Goal: Task Accomplishment & Management: Manage account settings

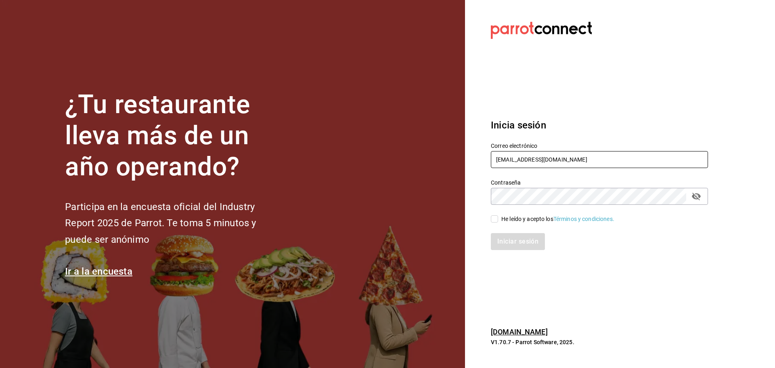
click at [556, 160] on input "berrincheheladeria@condesa.com" at bounding box center [599, 159] width 217 height 17
paste input "abero@romanorte"
click at [698, 196] on icon "passwordField" at bounding box center [696, 196] width 9 height 8
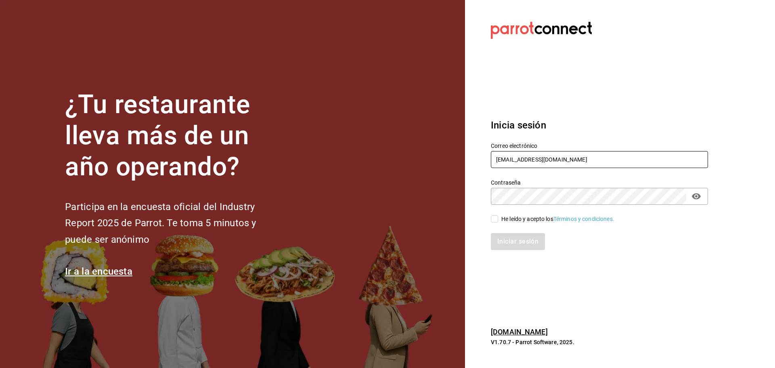
type input "babero@romanorte.com"
click at [498, 219] on span "He leído y acepto los Términos y condiciones." at bounding box center [556, 219] width 116 height 8
click at [498, 219] on input "He leído y acepto los Términos y condiciones." at bounding box center [494, 218] width 7 height 7
checkbox input "true"
click at [504, 236] on button "Iniciar sesión" at bounding box center [518, 241] width 55 height 17
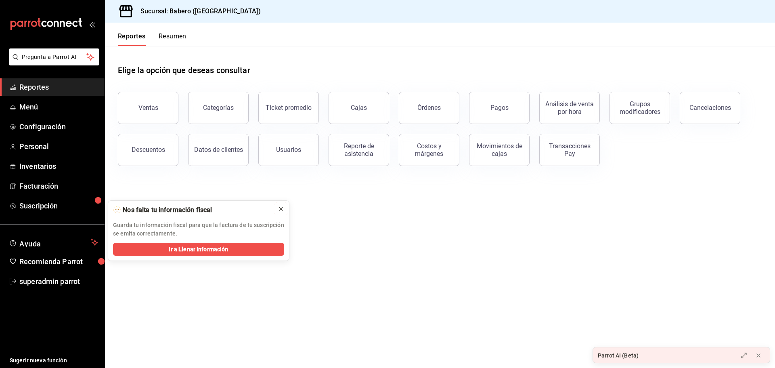
click at [277, 210] on button at bounding box center [280, 208] width 13 height 13
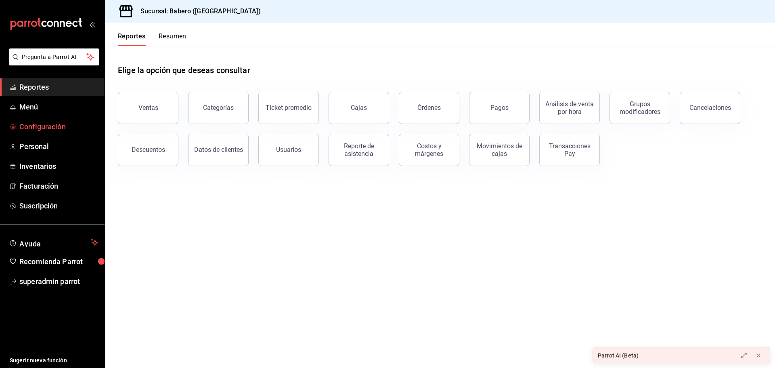
click at [61, 128] on span "Configuración" at bounding box center [58, 126] width 79 height 11
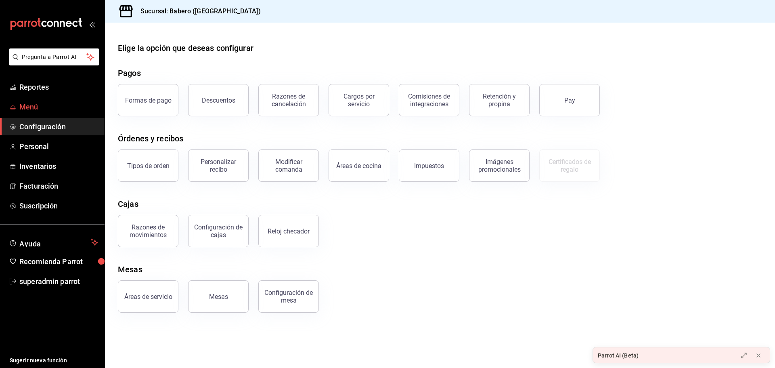
click at [42, 109] on span "Menú" at bounding box center [58, 106] width 79 height 11
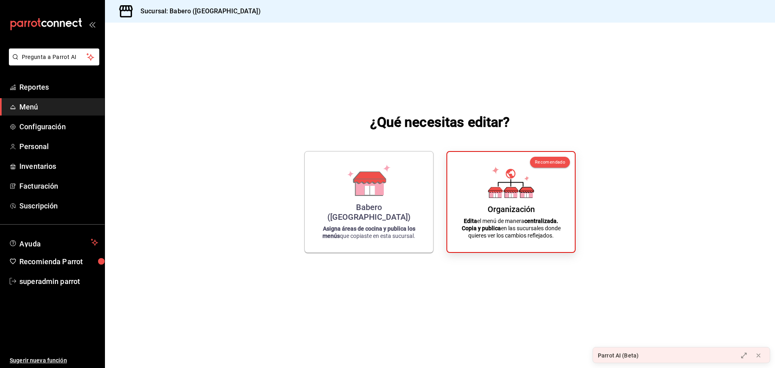
click at [445, 187] on div "Babero (Roma Norte) Asigna áreas de cocina y publica los menús que copiaste en …" at bounding box center [439, 202] width 271 height 102
click at [397, 173] on div "Babero (Roma Norte) Asigna áreas de cocina y publica los menús que copiaste en …" at bounding box center [368, 200] width 109 height 88
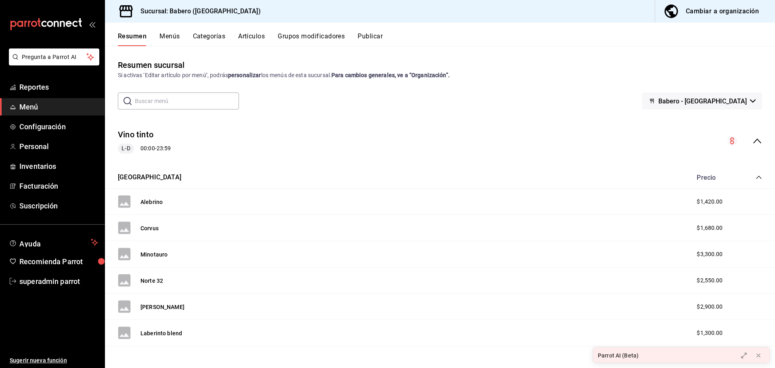
click at [215, 37] on button "Categorías" at bounding box center [209, 39] width 33 height 14
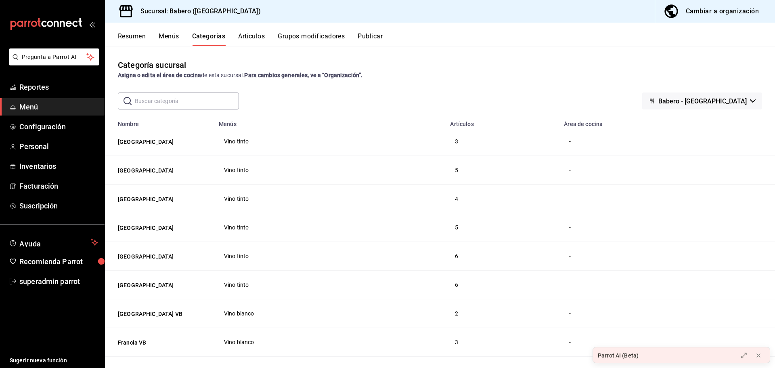
click at [201, 108] on input "text" at bounding box center [187, 101] width 104 height 16
drag, startPoint x: 303, startPoint y: 88, endPoint x: 296, endPoint y: 88, distance: 6.9
click at [303, 88] on div "Categoría sucursal Asigna o edita el área de cocina de esta sucursal. Para camb…" at bounding box center [440, 206] width 670 height 321
click at [198, 107] on input "text" at bounding box center [187, 101] width 104 height 16
click at [277, 96] on div "​ ​ Babero - Roma Norte" at bounding box center [440, 100] width 670 height 17
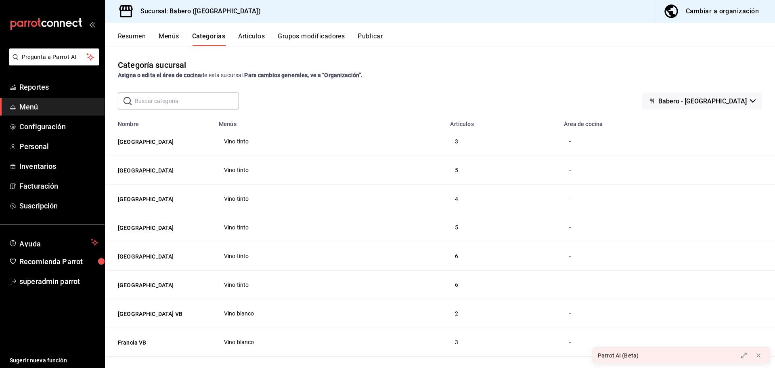
click at [187, 100] on input "text" at bounding box center [187, 101] width 104 height 16
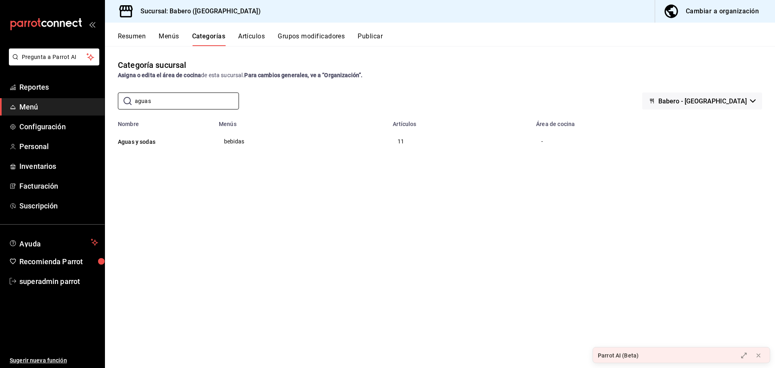
type input "aguas"
click at [221, 172] on div "Categoría sucursal Asigna o edita el área de cocina de esta sucursal. Para camb…" at bounding box center [440, 206] width 670 height 321
click at [177, 102] on input "aguas" at bounding box center [187, 101] width 104 height 16
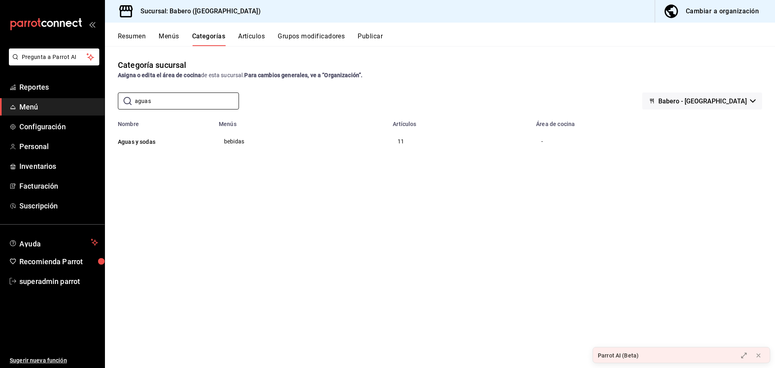
click at [559, 183] on div "Categoría sucursal Asigna o edita el área de cocina de esta sucursal. Para camb…" at bounding box center [440, 206] width 670 height 321
click at [193, 104] on input "aguas" at bounding box center [187, 101] width 104 height 16
type input "COCT"
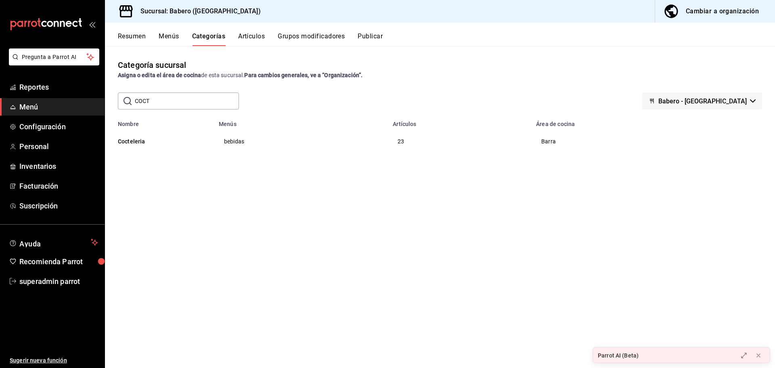
click at [183, 202] on div "Categoría sucursal Asigna o edita el área de cocina de esta sucursal. Para camb…" at bounding box center [440, 206] width 670 height 321
click at [140, 141] on button "Cocteleria" at bounding box center [158, 141] width 81 height 8
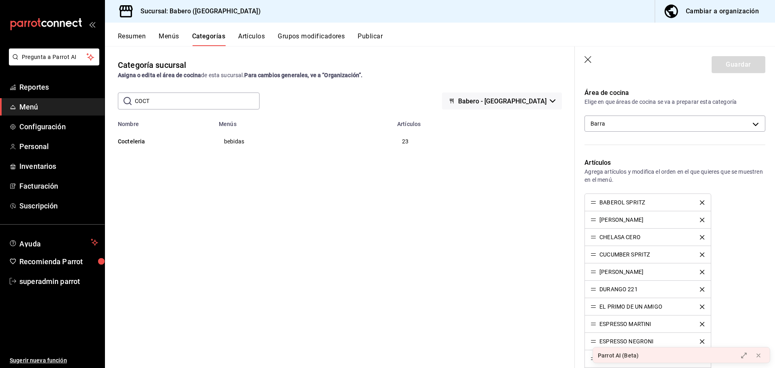
scroll to position [242, 0]
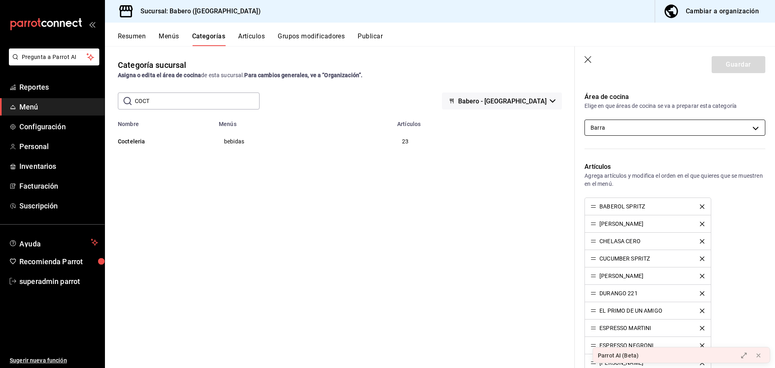
click at [630, 132] on body "Pregunta a Parrot AI Reportes Menú Configuración Personal Inventarios Facturaci…" at bounding box center [387, 184] width 775 height 368
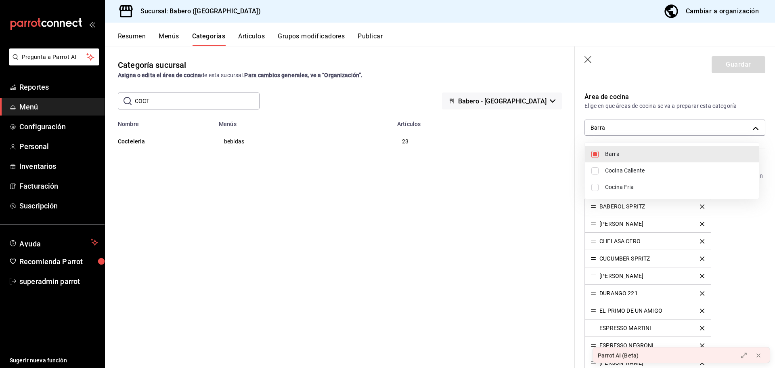
click at [637, 121] on div at bounding box center [387, 184] width 775 height 368
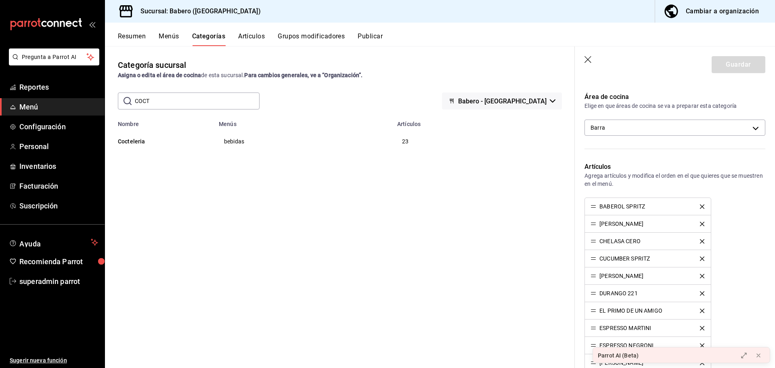
click at [611, 99] on p "Área de cocina" at bounding box center [674, 97] width 181 height 10
click at [623, 120] on body "Pregunta a Parrot AI Reportes Menú Configuración Personal Inventarios Facturaci…" at bounding box center [387, 184] width 775 height 368
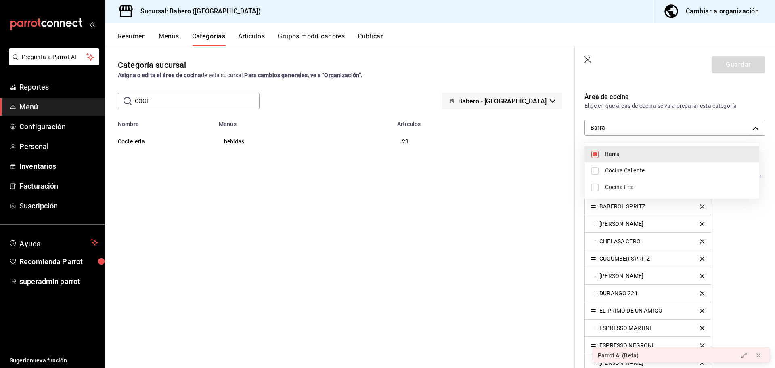
click at [628, 108] on div at bounding box center [387, 184] width 775 height 368
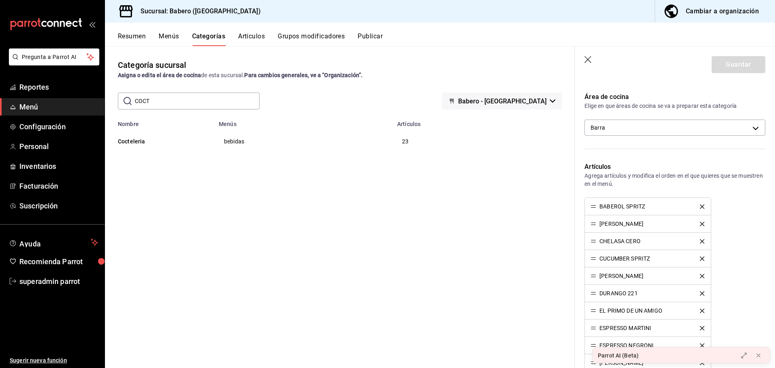
click at [584, 59] on icon "button" at bounding box center [588, 60] width 8 height 8
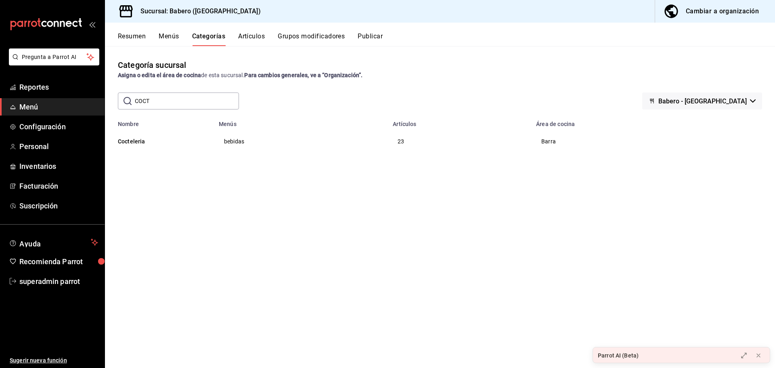
click at [158, 104] on input "COCT" at bounding box center [187, 101] width 104 height 16
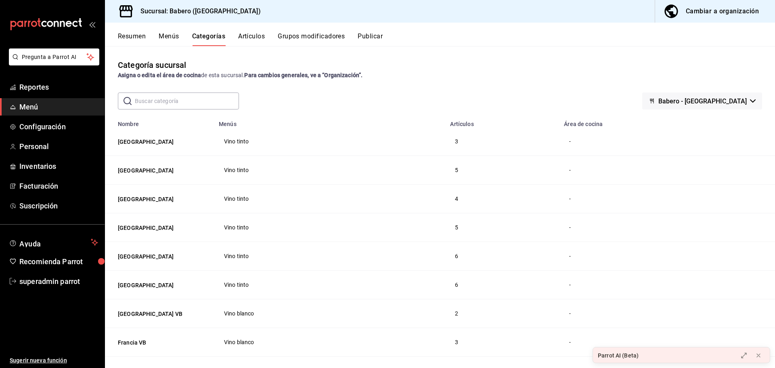
click at [198, 98] on input "text" at bounding box center [187, 101] width 104 height 16
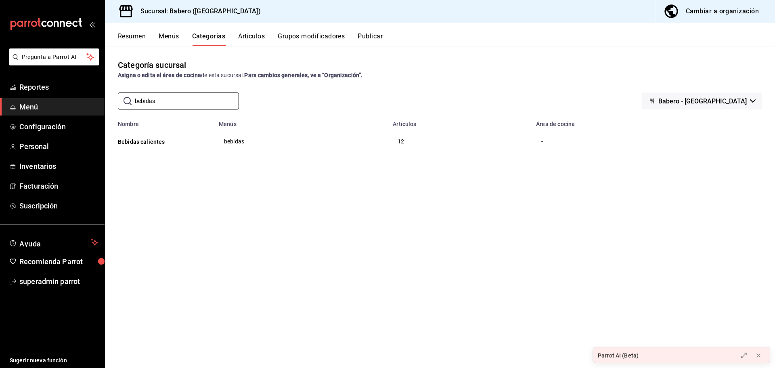
click at [308, 82] on div "Categoría sucursal Asigna o edita el área de cocina de esta sucursal. Para camb…" at bounding box center [440, 206] width 670 height 321
click at [169, 102] on input "bebidas" at bounding box center [187, 101] width 104 height 16
type input "}"
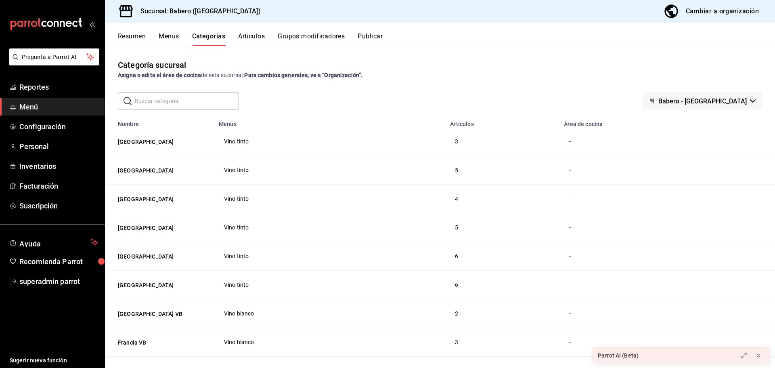
click at [168, 102] on input "text" at bounding box center [187, 101] width 104 height 16
click at [168, 103] on input "text" at bounding box center [187, 101] width 104 height 16
click at [210, 90] on div "Categoría sucursal Asigna o edita el área de cocina de esta sucursal. Para camb…" at bounding box center [440, 206] width 670 height 321
click at [201, 100] on input "text" at bounding box center [187, 101] width 104 height 16
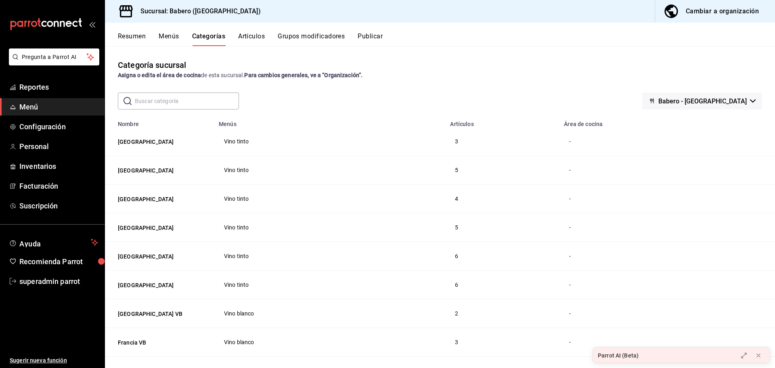
type input "E"
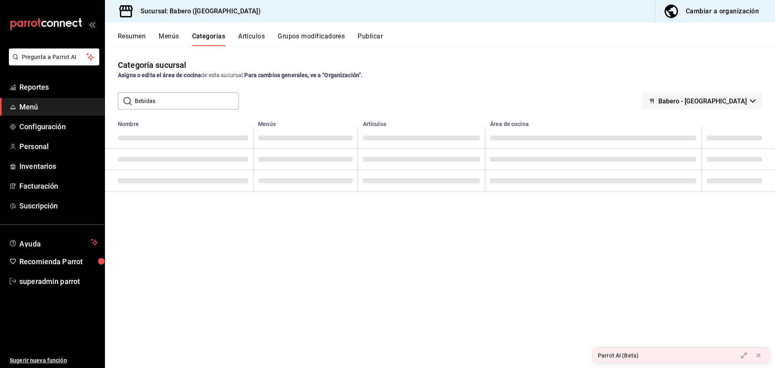
type input "Bebidas"
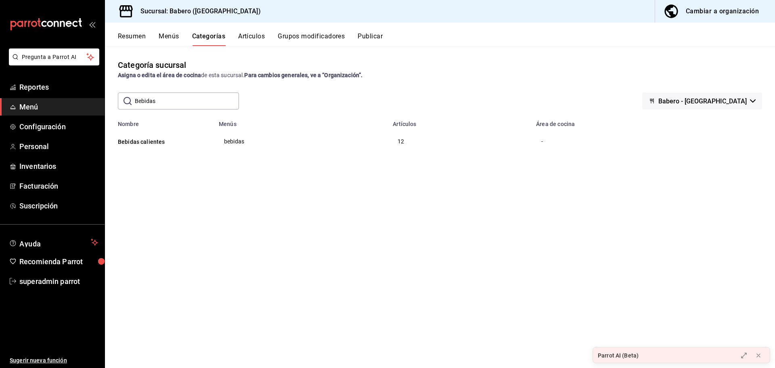
drag, startPoint x: 366, startPoint y: 80, endPoint x: 242, endPoint y: 121, distance: 130.3
click at [366, 79] on div "Categoría sucursal Asigna o edita el área de cocina de esta sucursal. Para camb…" at bounding box center [440, 206] width 670 height 321
click at [186, 107] on input "Bebidas" at bounding box center [187, 101] width 104 height 16
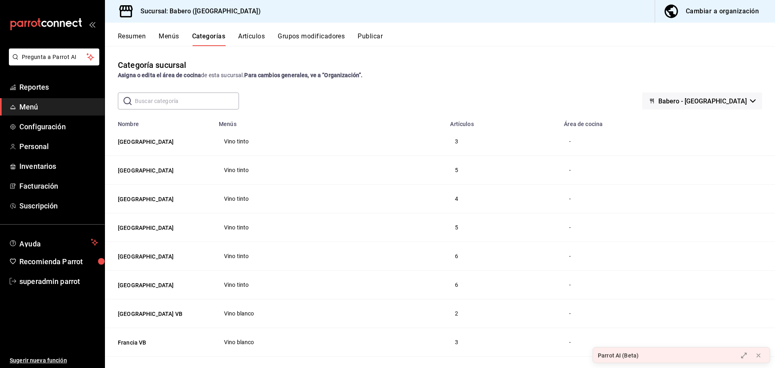
click at [304, 62] on div "Categoría sucursal Asigna o edita el área de cocina de esta sucursal. Para camb…" at bounding box center [440, 69] width 670 height 21
click at [68, 105] on span "Menú" at bounding box center [58, 106] width 79 height 11
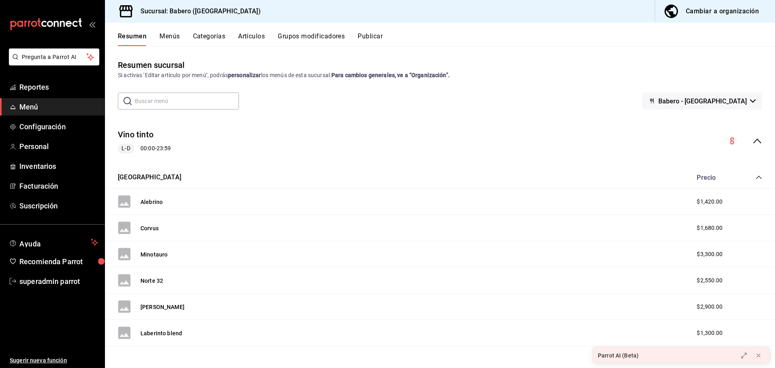
click at [68, 105] on span "Menú" at bounding box center [58, 106] width 79 height 11
click at [69, 110] on span "Menú" at bounding box center [58, 106] width 79 height 11
click at [52, 81] on link "Reportes" at bounding box center [52, 86] width 104 height 17
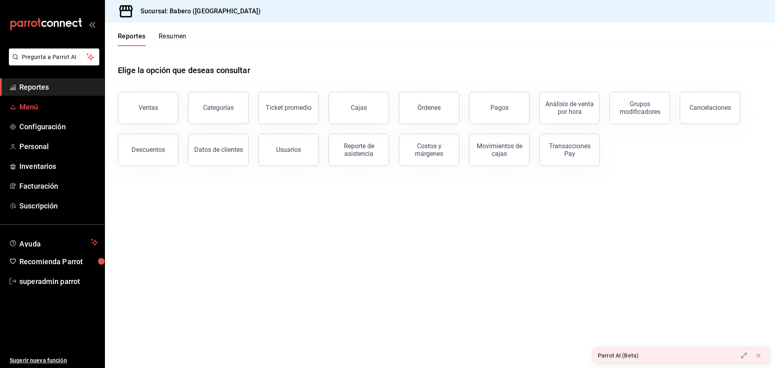
click at [46, 107] on span "Menú" at bounding box center [58, 106] width 79 height 11
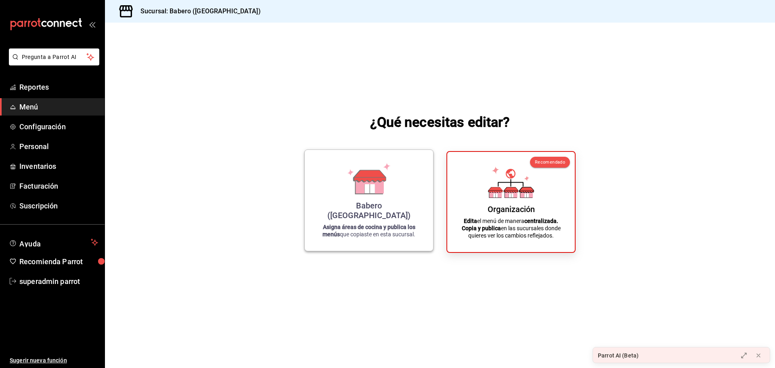
click at [341, 195] on div "Babero (Roma Norte) Asigna áreas de cocina y publica los menús que copiaste en …" at bounding box center [368, 200] width 109 height 88
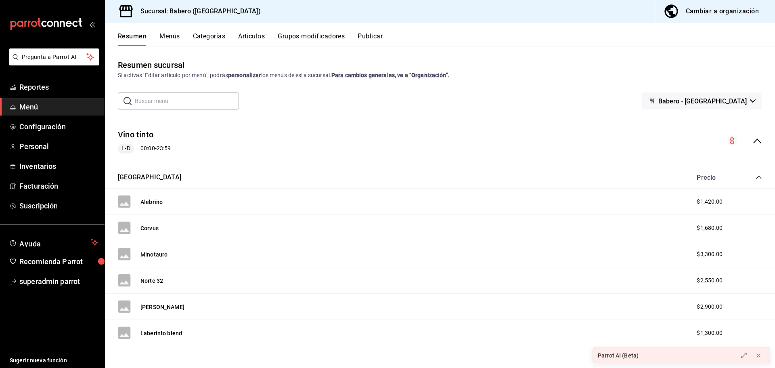
click at [215, 37] on button "Categorías" at bounding box center [209, 39] width 33 height 14
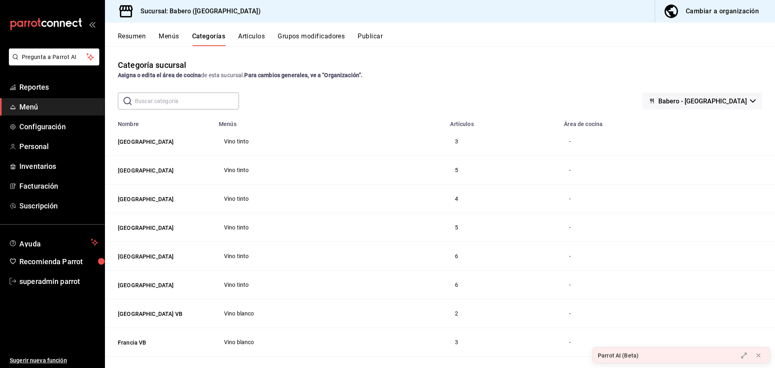
click at [704, 97] on span "Babero - [GEOGRAPHIC_DATA]" at bounding box center [702, 101] width 88 height 8
click at [647, 87] on div at bounding box center [387, 184] width 775 height 368
click at [698, 103] on span "Babero - [GEOGRAPHIC_DATA]" at bounding box center [702, 101] width 88 height 8
click at [703, 121] on li "Sin marca" at bounding box center [723, 122] width 100 height 19
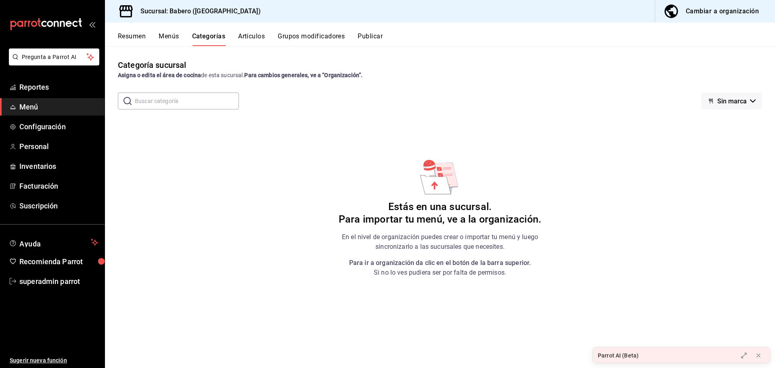
click at [710, 104] on icon "button" at bounding box center [710, 101] width 6 height 6
click at [718, 140] on li "Babero - [GEOGRAPHIC_DATA]" at bounding box center [744, 141] width 100 height 19
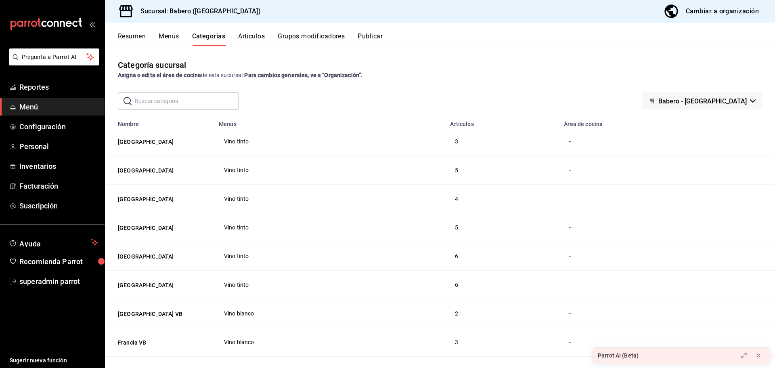
click at [475, 73] on div "Asigna o edita el área de cocina de esta sucursal. Para cambios generales, ve a…" at bounding box center [440, 75] width 644 height 8
click at [162, 100] on input "text" at bounding box center [187, 101] width 104 height 16
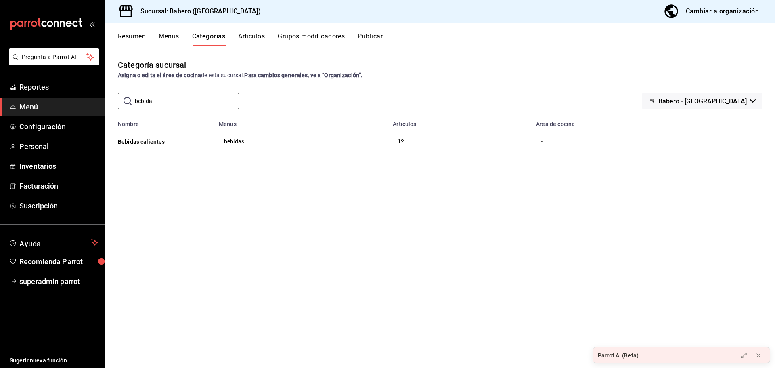
type input "bebida"
drag, startPoint x: 282, startPoint y: 232, endPoint x: 258, endPoint y: 209, distance: 33.1
click at [282, 231] on div "Categoría sucursal Asigna o edita el área de cocina de esta sucursal. Para camb…" at bounding box center [440, 206] width 670 height 321
click at [157, 140] on button "Bebidas calientes" at bounding box center [158, 142] width 81 height 8
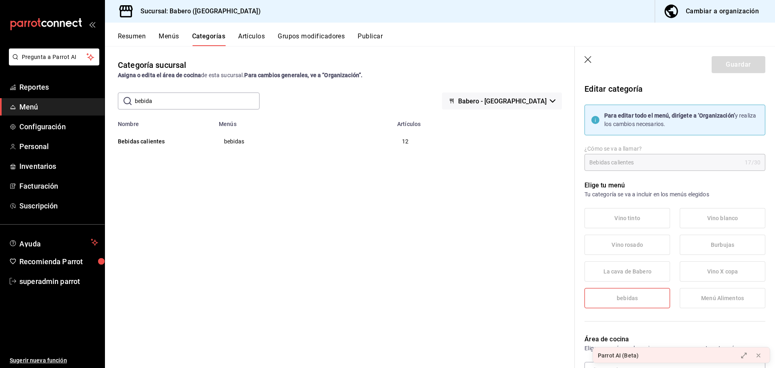
click at [589, 59] on icon "button" at bounding box center [588, 60] width 8 height 8
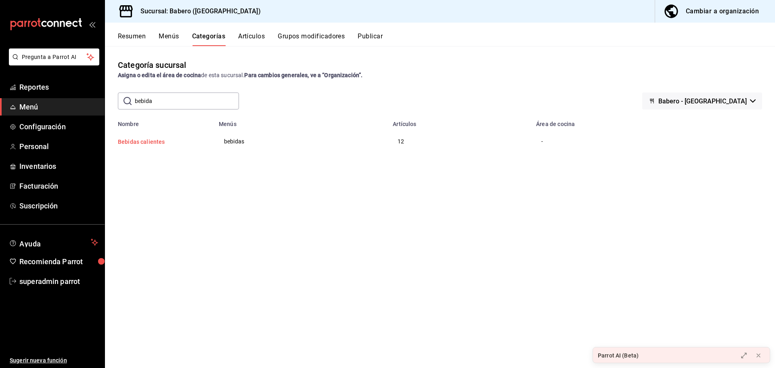
click at [155, 138] on button "Bebidas calientes" at bounding box center [158, 142] width 81 height 8
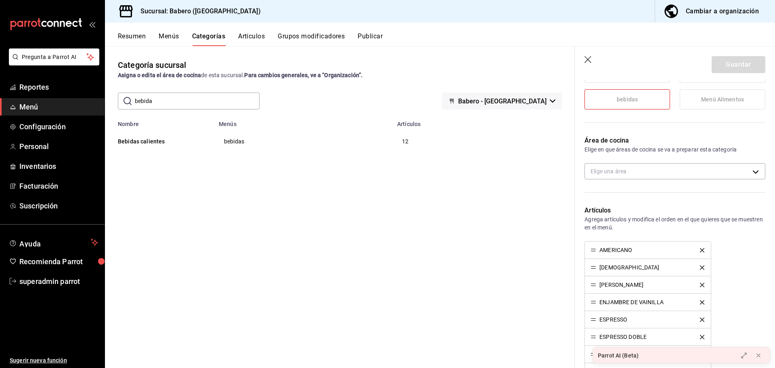
scroll to position [202, 0]
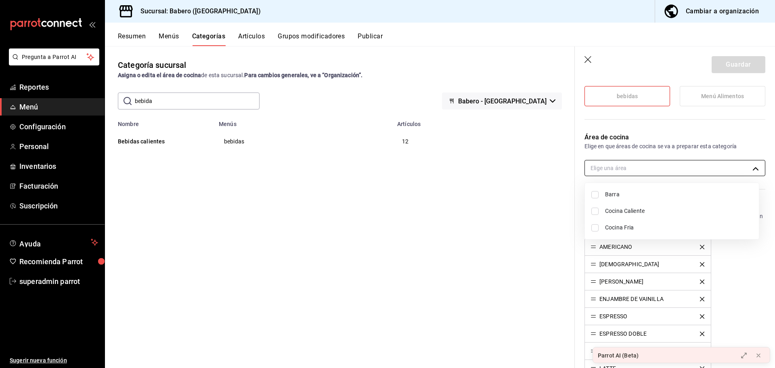
click at [646, 161] on body "Pregunta a Parrot AI Reportes Menú Configuración Personal Inventarios Facturaci…" at bounding box center [387, 184] width 775 height 368
click at [652, 146] on div at bounding box center [387, 184] width 775 height 368
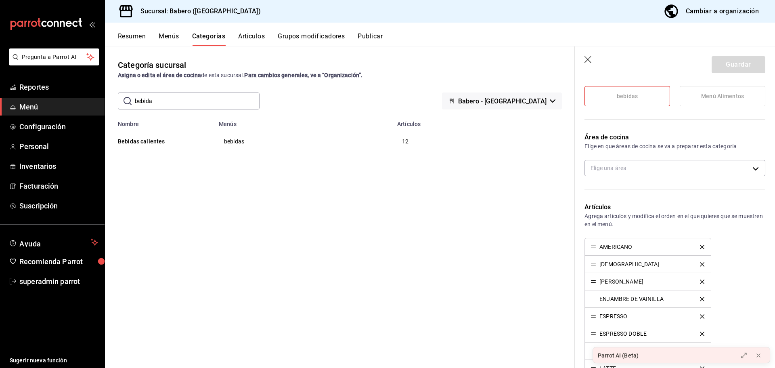
click at [587, 58] on icon "button" at bounding box center [588, 60] width 8 height 8
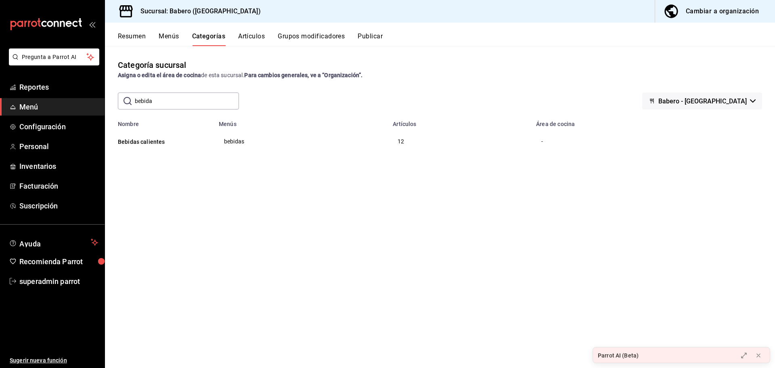
click at [196, 100] on input "bebida" at bounding box center [187, 101] width 104 height 16
drag, startPoint x: 318, startPoint y: 97, endPoint x: 138, endPoint y: 103, distance: 180.4
click at [313, 97] on div "​ ​ Babero - Roma Norte" at bounding box center [440, 100] width 670 height 17
click at [154, 96] on input "text" at bounding box center [187, 101] width 104 height 16
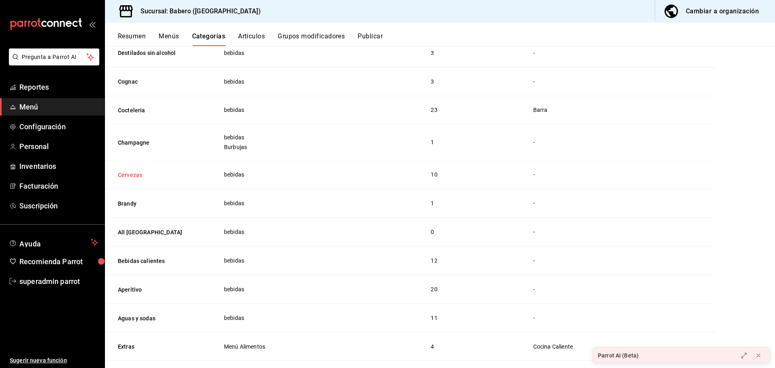
scroll to position [930, 0]
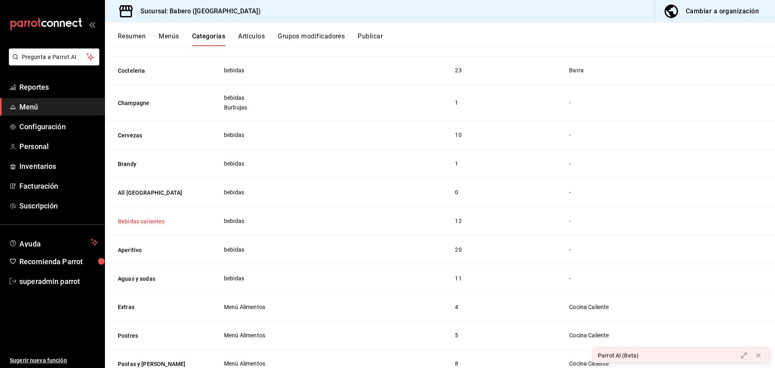
click at [147, 220] on button "Bebidas calientes" at bounding box center [158, 221] width 81 height 8
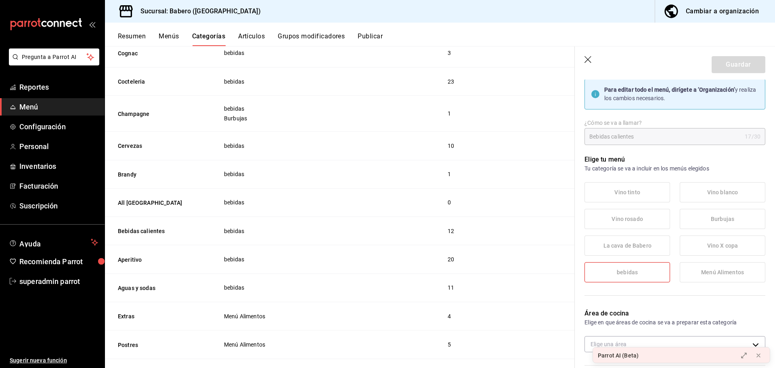
scroll to position [40, 0]
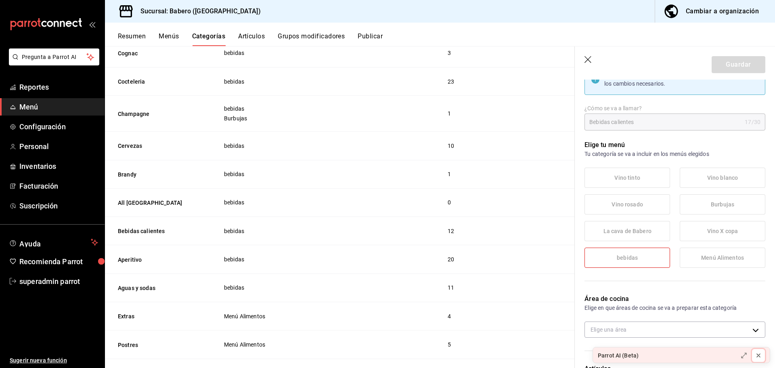
click at [756, 356] on icon at bounding box center [758, 355] width 6 height 6
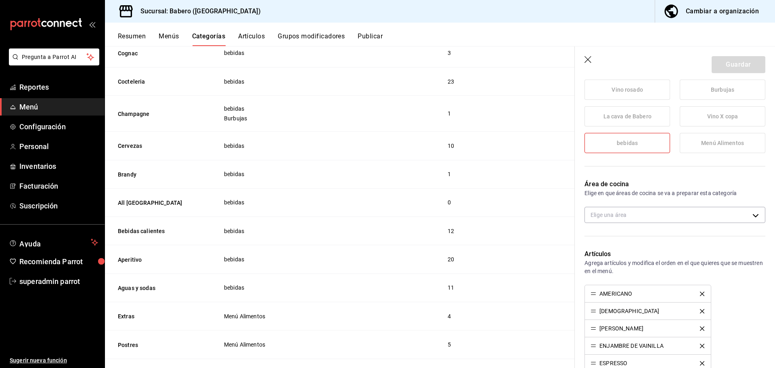
scroll to position [161, 0]
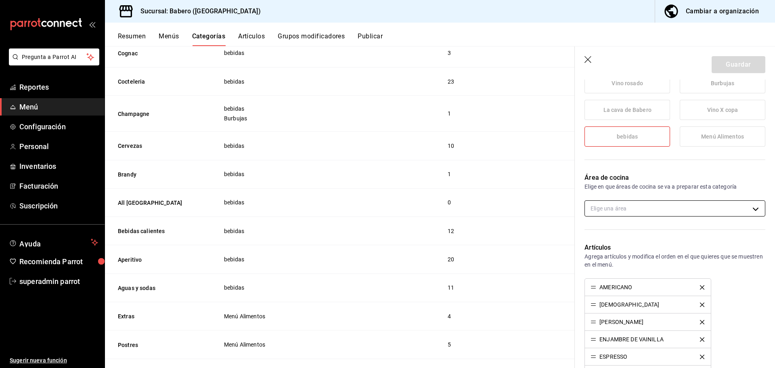
click at [656, 211] on body "Pregunta a Parrot AI Reportes Menú Configuración Personal Inventarios Facturaci…" at bounding box center [387, 184] width 775 height 368
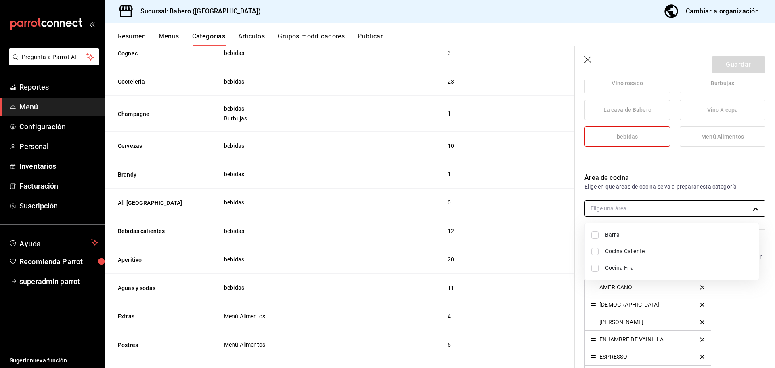
click at [656, 211] on div at bounding box center [387, 184] width 775 height 368
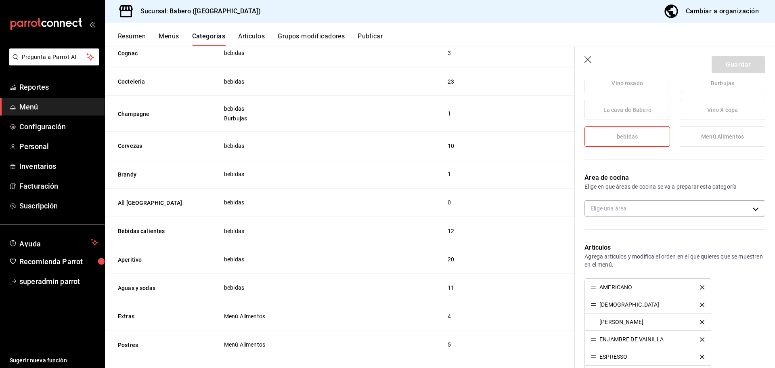
click at [655, 178] on p "Área de cocina" at bounding box center [674, 178] width 181 height 10
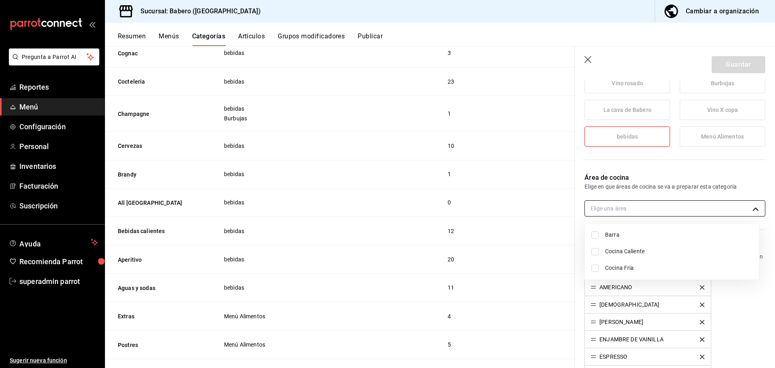
click at [656, 206] on body "Pregunta a Parrot AI Reportes Menú Configuración Personal Inventarios Facturaci…" at bounding box center [387, 184] width 775 height 368
click at [655, 206] on div at bounding box center [387, 184] width 775 height 368
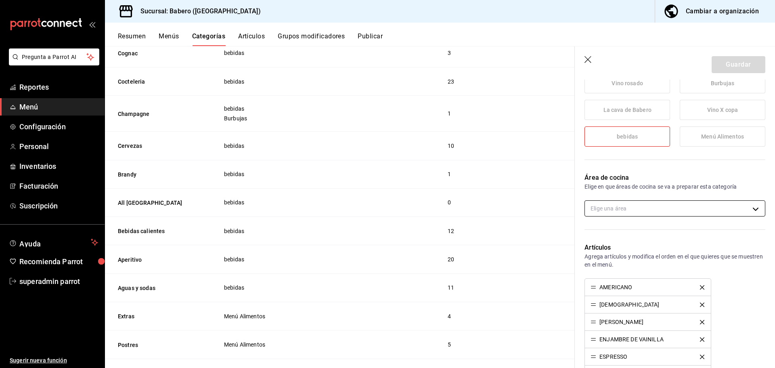
click at [654, 207] on body "Pregunta a Parrot AI Reportes Menú Configuración Personal Inventarios Facturaci…" at bounding box center [387, 184] width 775 height 368
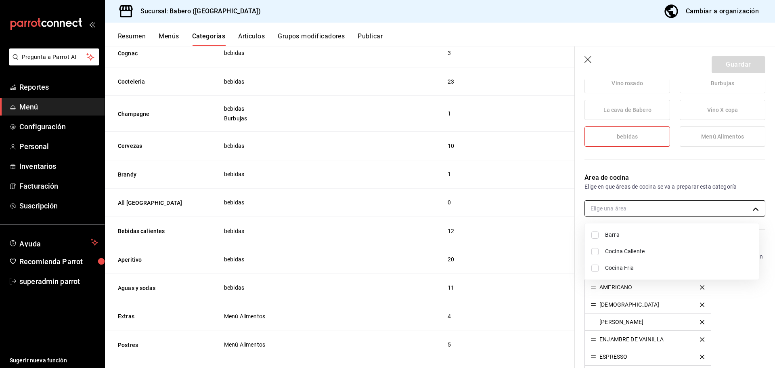
click at [654, 207] on div at bounding box center [387, 184] width 775 height 368
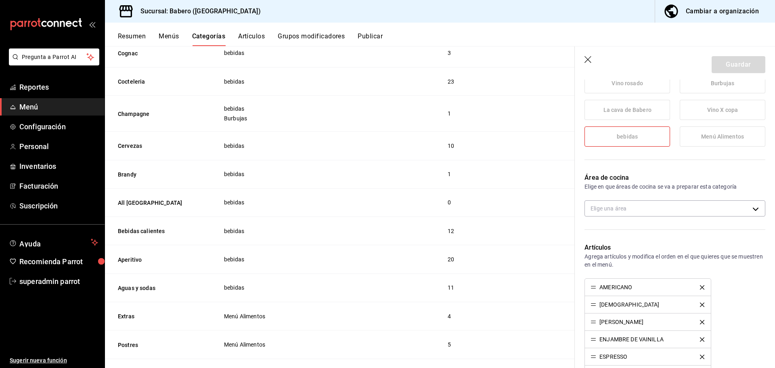
click at [647, 182] on p "Área de cocina" at bounding box center [674, 178] width 181 height 10
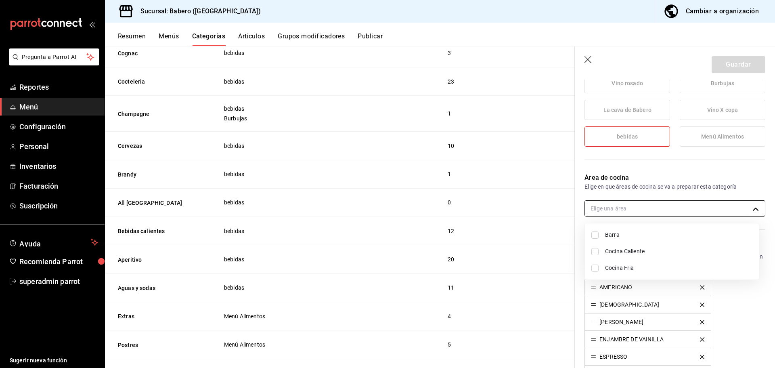
click at [644, 213] on body "Pregunta a Parrot AI Reportes Menú Configuración Personal Inventarios Facturaci…" at bounding box center [387, 184] width 775 height 368
click at [646, 193] on div at bounding box center [387, 184] width 775 height 368
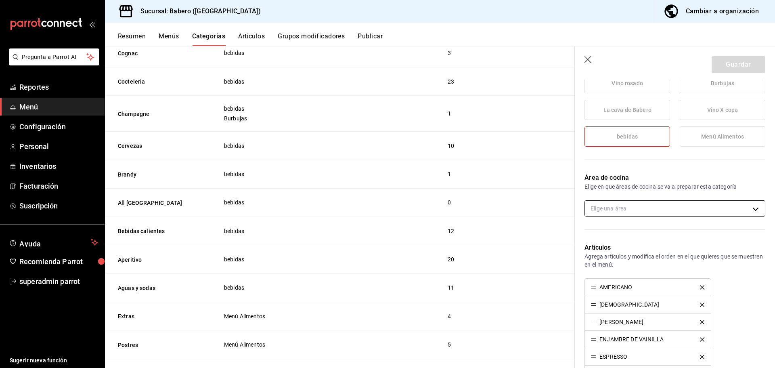
click at [645, 205] on body "Pregunta a Parrot AI Reportes Menú Configuración Personal Inventarios Facturaci…" at bounding box center [387, 184] width 775 height 368
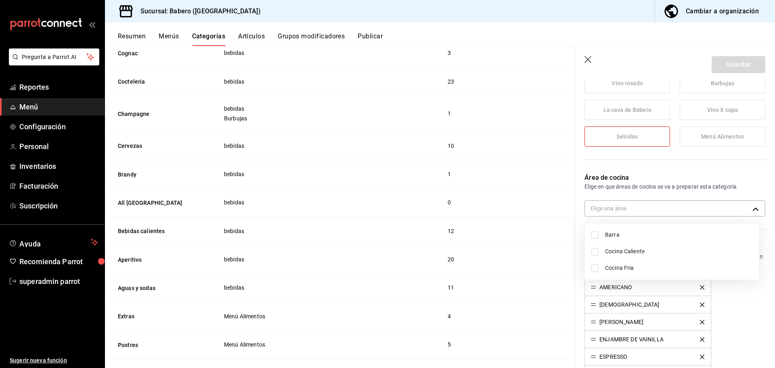
click at [646, 184] on div at bounding box center [387, 184] width 775 height 368
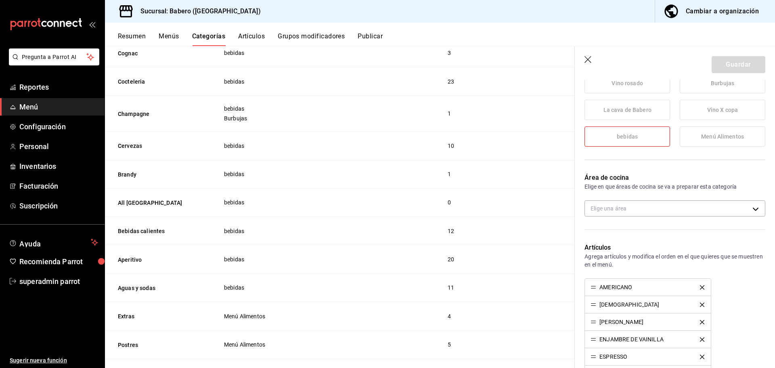
click at [644, 203] on body "Pregunta a Parrot AI Reportes Menú Configuración Personal Inventarios Facturaci…" at bounding box center [387, 184] width 775 height 368
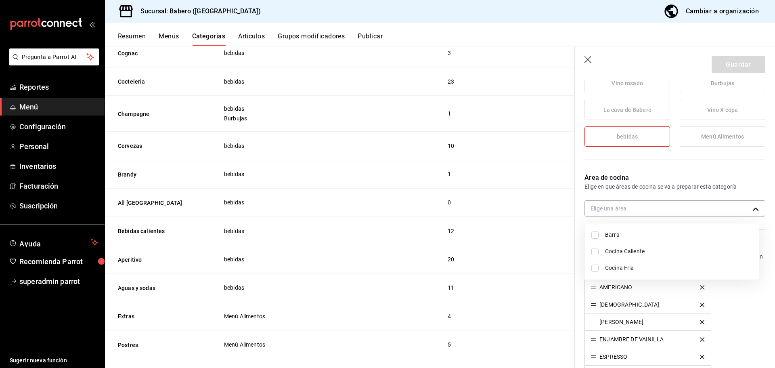
click at [642, 184] on div at bounding box center [387, 184] width 775 height 368
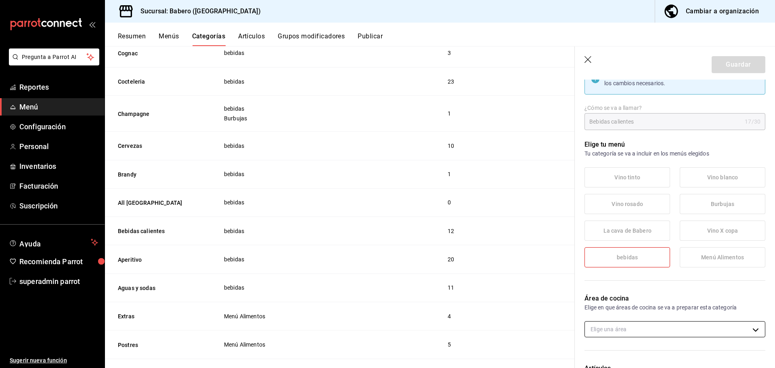
scroll to position [40, 0]
click at [586, 61] on icon "button" at bounding box center [588, 60] width 8 height 8
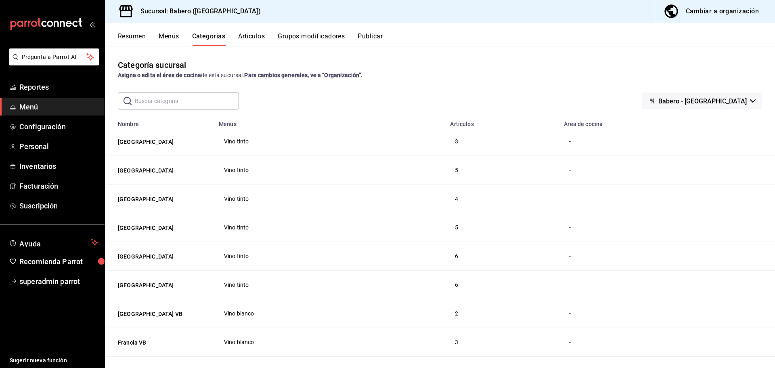
click at [216, 38] on button "Categorías" at bounding box center [208, 39] width 33 height 14
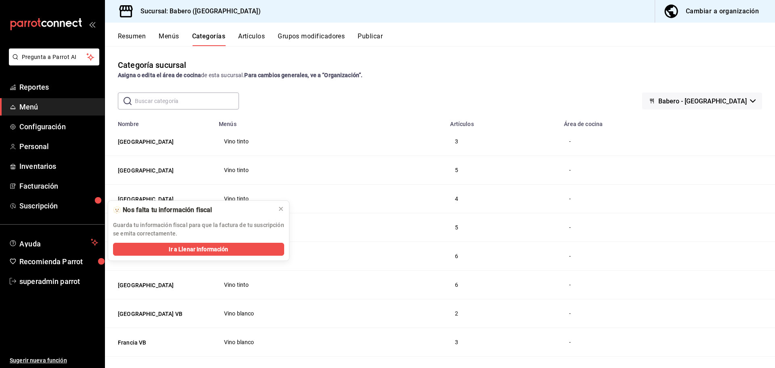
click at [205, 94] on input "text" at bounding box center [187, 101] width 104 height 16
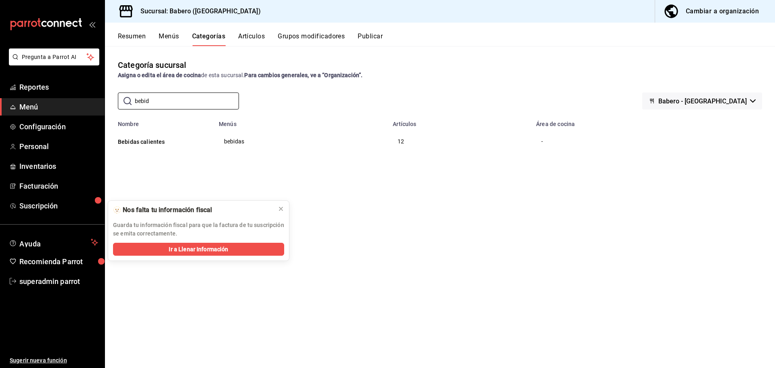
type input "bebid"
click at [464, 85] on div "Categoría sucursal Asigna o edita el área de cocina de esta sucursal. Para camb…" at bounding box center [440, 206] width 670 height 321
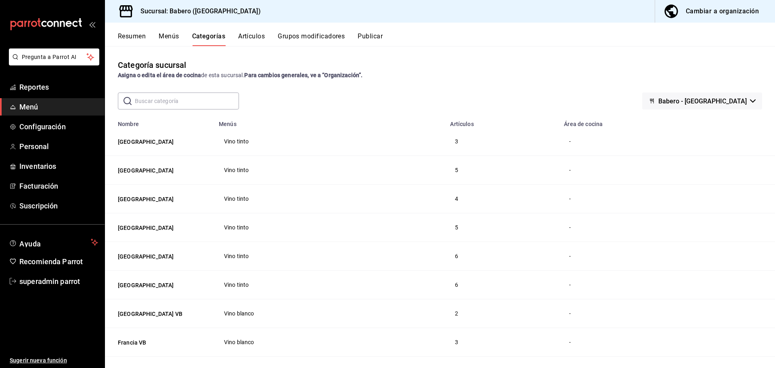
click at [169, 104] on input "text" at bounding box center [187, 101] width 104 height 16
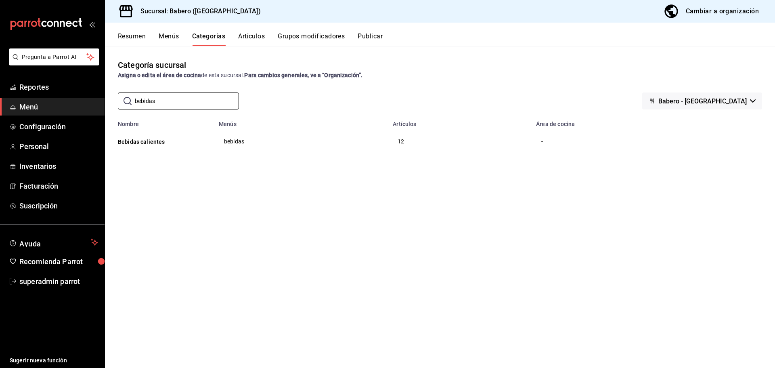
type input "bebidas"
click at [394, 88] on div "Categoría sucursal Asigna o edita el área de cocina de esta sucursal. Para camb…" at bounding box center [440, 206] width 670 height 321
click at [445, 54] on div "Categoría sucursal Asigna o edita el área de cocina de esta sucursal. Para camb…" at bounding box center [440, 206] width 670 height 321
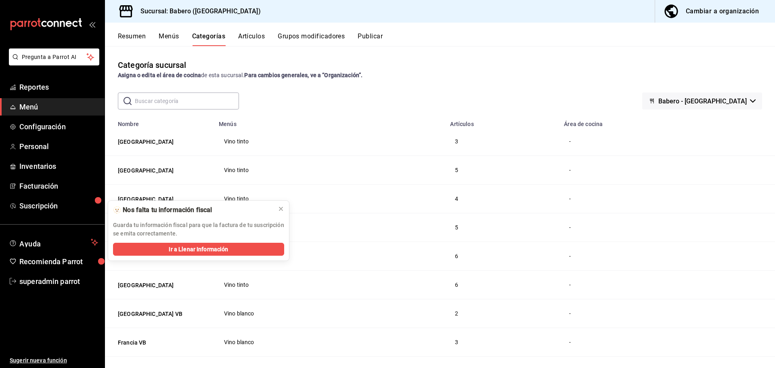
click at [184, 97] on input "text" at bounding box center [187, 101] width 104 height 16
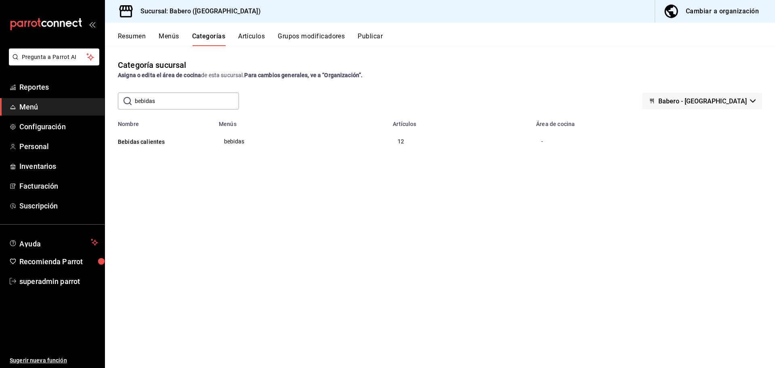
drag, startPoint x: 330, startPoint y: 91, endPoint x: 278, endPoint y: 92, distance: 52.9
click at [330, 91] on div "Categoría sucursal Asigna o edita el área de cocina de esta sucursal. Para camb…" at bounding box center [440, 206] width 670 height 321
click at [155, 98] on input "bebidas" at bounding box center [187, 101] width 104 height 16
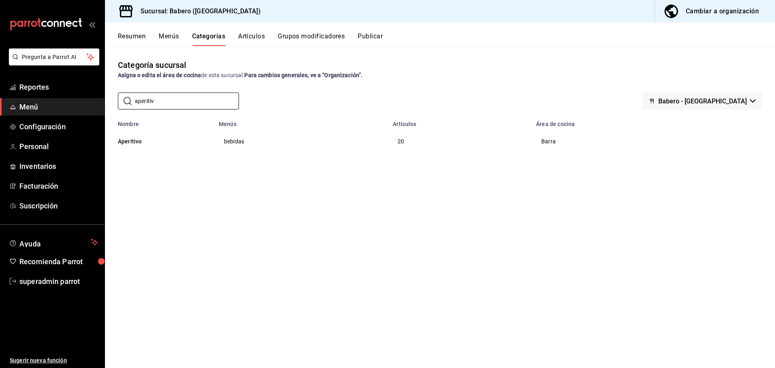
type input "aperitiv"
click at [352, 103] on div "​ aperitiv ​ Babero - Roma Norte" at bounding box center [440, 100] width 670 height 17
click at [128, 140] on button "Aperitivo" at bounding box center [158, 141] width 81 height 8
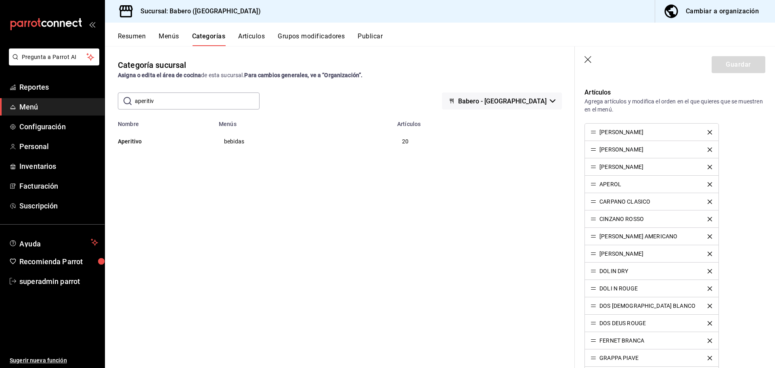
scroll to position [363, 0]
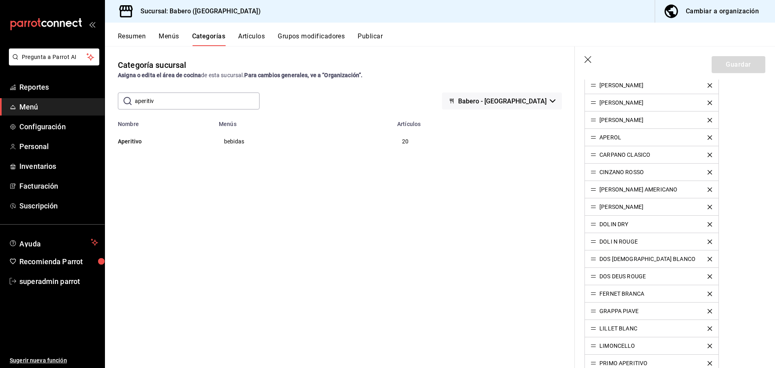
drag, startPoint x: 430, startPoint y: 98, endPoint x: 414, endPoint y: 92, distance: 17.2
click at [430, 97] on div "Babero - [GEOGRAPHIC_DATA]" at bounding box center [491, 100] width 142 height 17
click at [367, 36] on button "Publicar" at bounding box center [369, 39] width 25 height 14
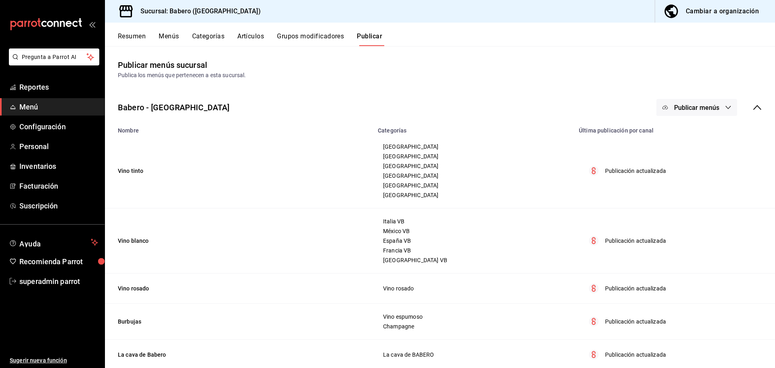
click at [664, 110] on button "Publicar menús" at bounding box center [696, 107] width 81 height 17
click at [676, 132] on div at bounding box center [671, 133] width 23 height 13
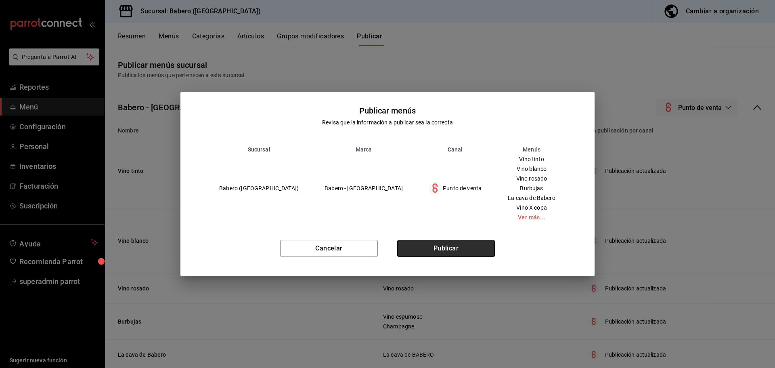
click at [444, 247] on button "Publicar" at bounding box center [446, 248] width 98 height 17
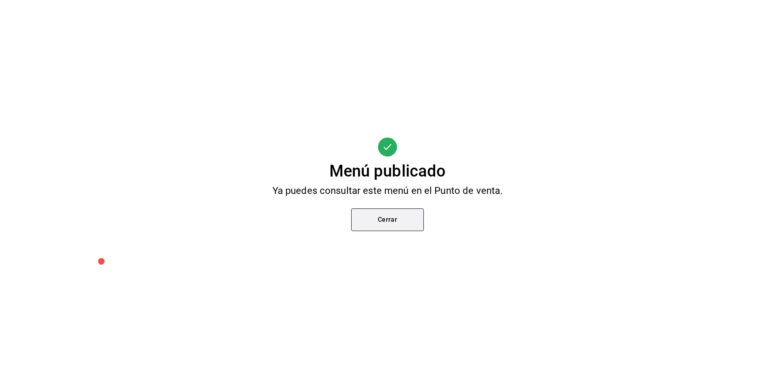
click at [368, 220] on button "Cerrar" at bounding box center [387, 219] width 73 height 23
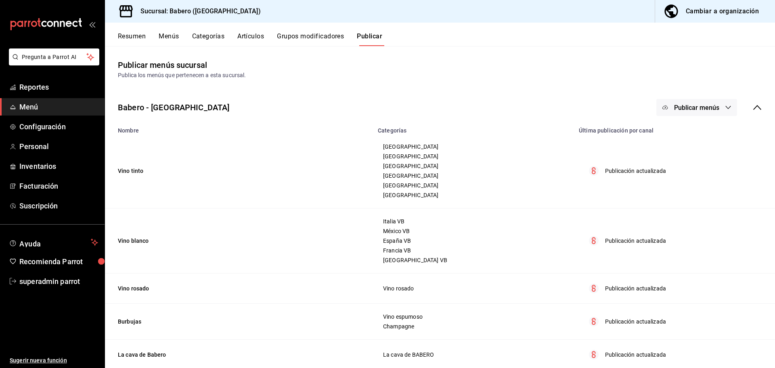
click at [206, 38] on button "Categorías" at bounding box center [208, 39] width 33 height 14
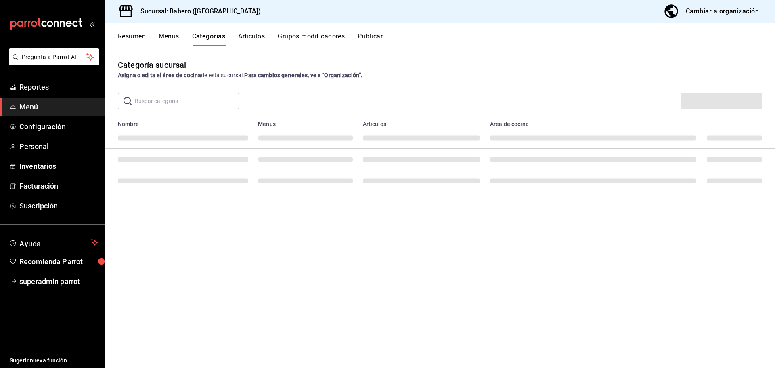
click at [184, 99] on input "text" at bounding box center [187, 101] width 104 height 16
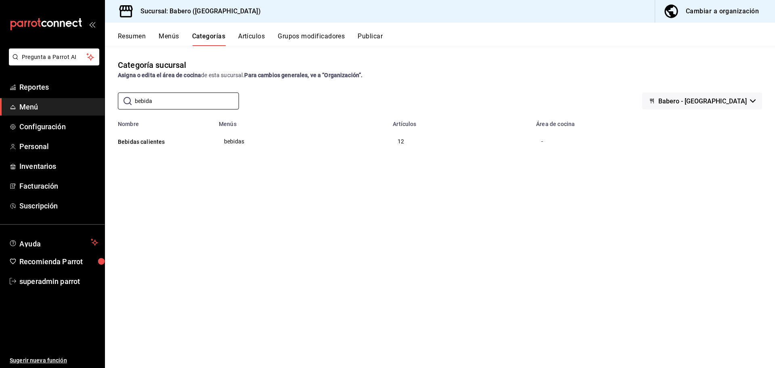
type input "bebida"
click at [303, 69] on div "Categoría sucursal Asigna o edita el área de cocina de esta sucursal. Para camb…" at bounding box center [440, 69] width 670 height 21
click at [192, 90] on div "Categoría sucursal Asigna o edita el área de cocina de esta sucursal. Para camb…" at bounding box center [440, 206] width 670 height 321
click at [195, 103] on input "bebida" at bounding box center [187, 101] width 104 height 16
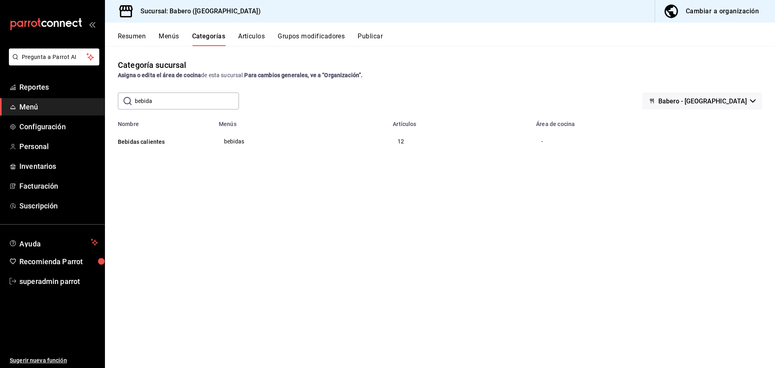
click at [195, 103] on input "bebida" at bounding box center [187, 101] width 104 height 16
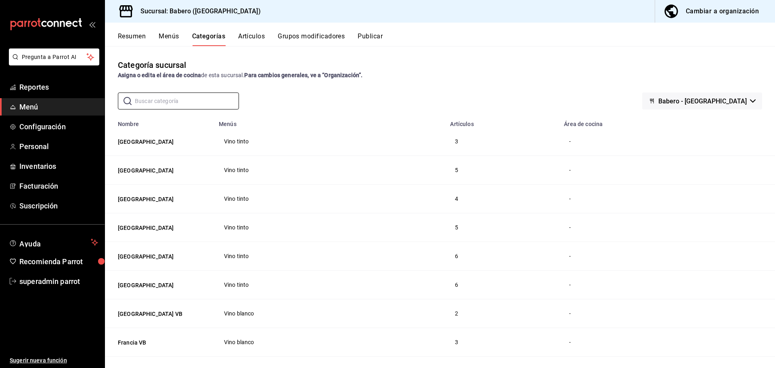
click at [305, 82] on div "Categoría sucursal Asigna o edita el área de cocina de esta sucursal. Para camb…" at bounding box center [440, 206] width 670 height 321
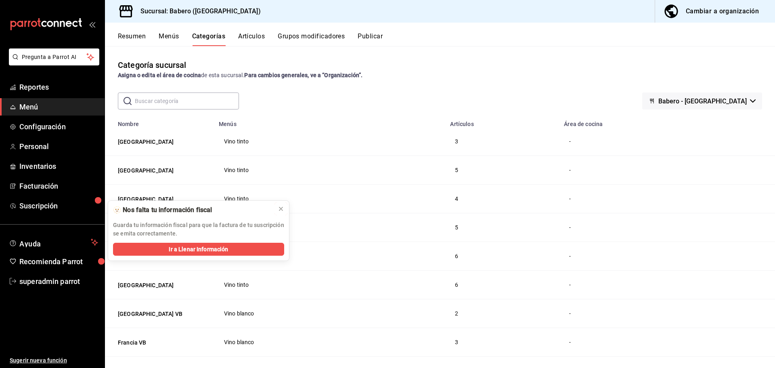
drag, startPoint x: 280, startPoint y: 207, endPoint x: 273, endPoint y: 157, distance: 51.2
click at [280, 207] on icon at bounding box center [281, 208] width 6 height 6
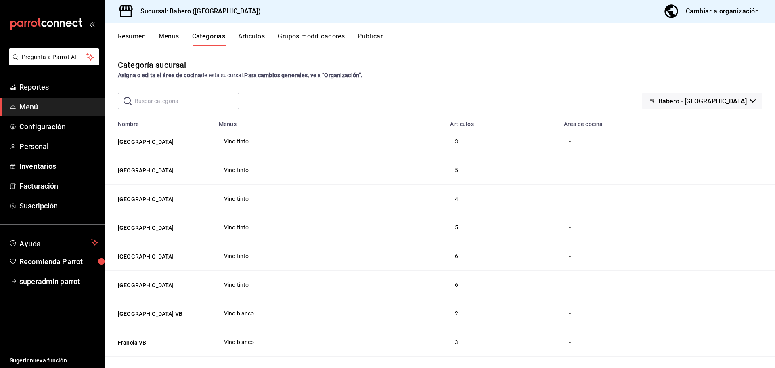
click at [254, 30] on div "Resumen Menús Categorías Artículos Grupos modificadores Publicar" at bounding box center [440, 34] width 670 height 23
click at [257, 35] on button "Artículos" at bounding box center [251, 39] width 27 height 14
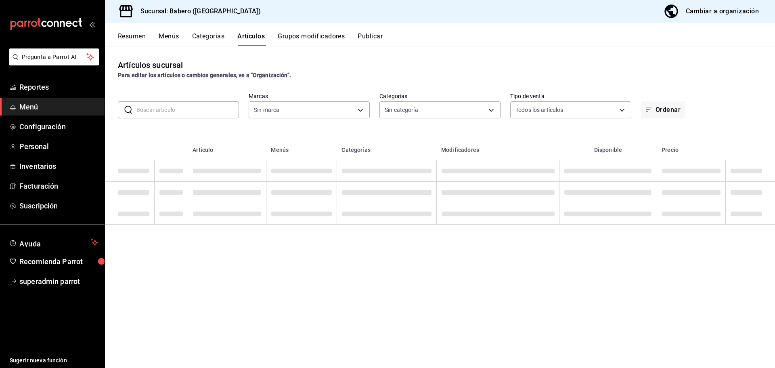
type input "3c8689db-ba21-444b-9092-0c985d975b3f"
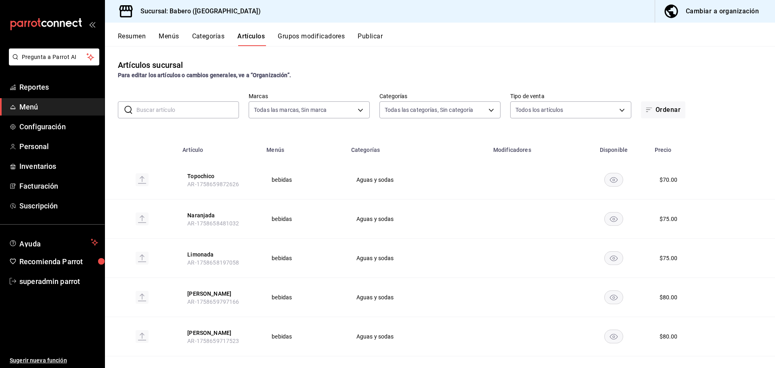
type input "c9655547-f8c1-4abe-be00-6429155c79cc,b8dd24e1-7a27-4bb2-ad7a-272761d783f0,54229…"
click at [204, 37] on button "Categorías" at bounding box center [208, 39] width 33 height 14
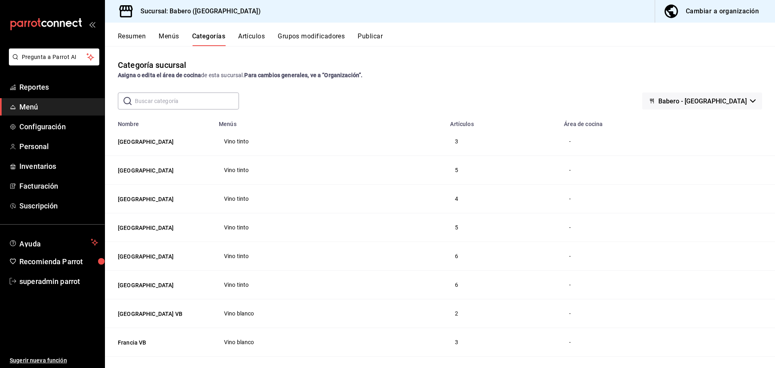
click at [175, 34] on button "Menús" at bounding box center [169, 39] width 20 height 14
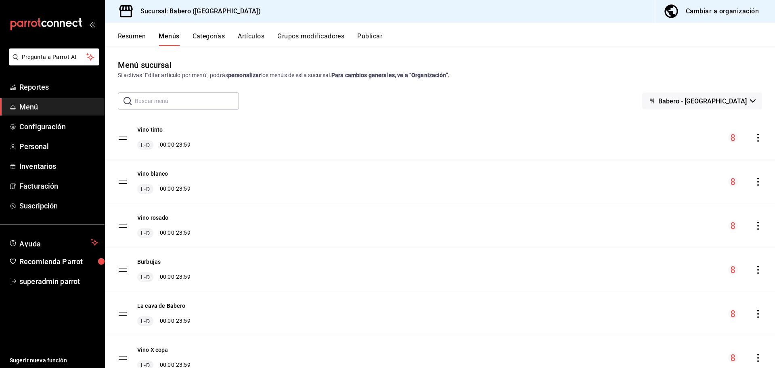
click at [215, 36] on button "Categorías" at bounding box center [208, 39] width 33 height 14
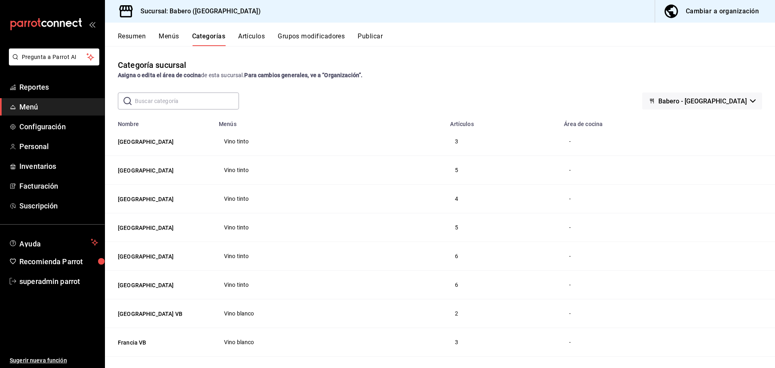
click at [167, 39] on button "Menús" at bounding box center [169, 39] width 20 height 14
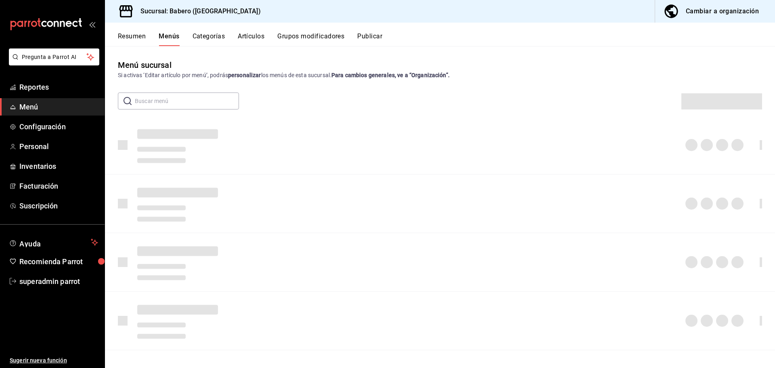
click at [210, 34] on button "Categorías" at bounding box center [208, 39] width 33 height 14
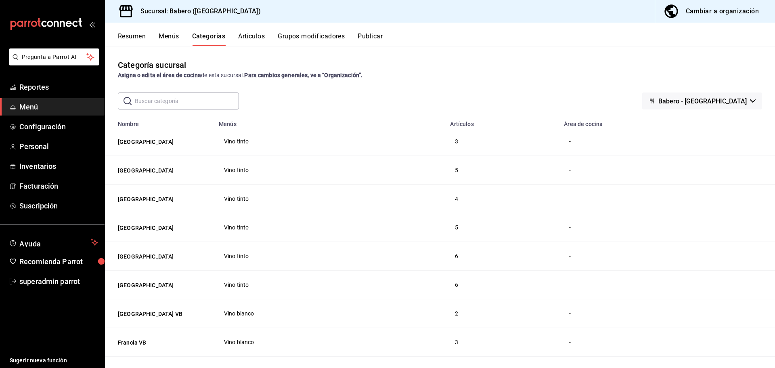
click at [258, 35] on button "Artículos" at bounding box center [251, 39] width 27 height 14
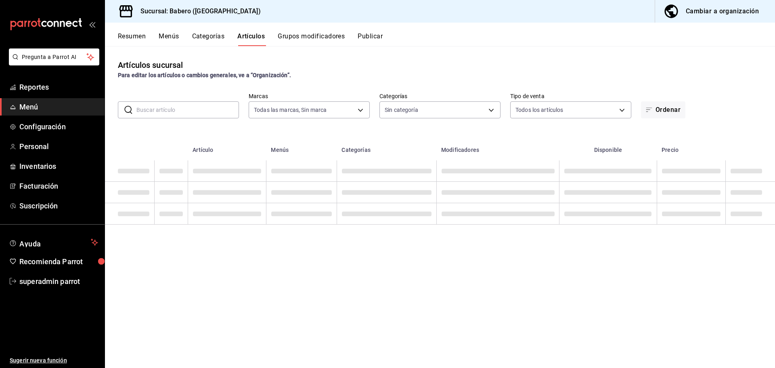
type input "3c8689db-ba21-444b-9092-0c985d975b3f"
type input "c9655547-f8c1-4abe-be00-6429155c79cc,b8dd24e1-7a27-4bb2-ad7a-272761d783f0,54229…"
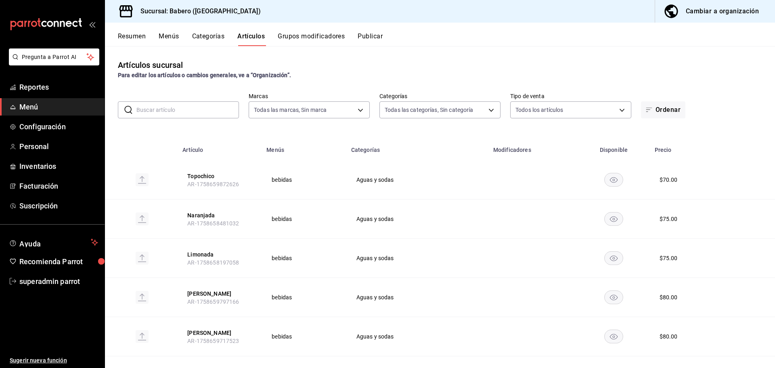
click at [211, 38] on button "Categorías" at bounding box center [208, 39] width 33 height 14
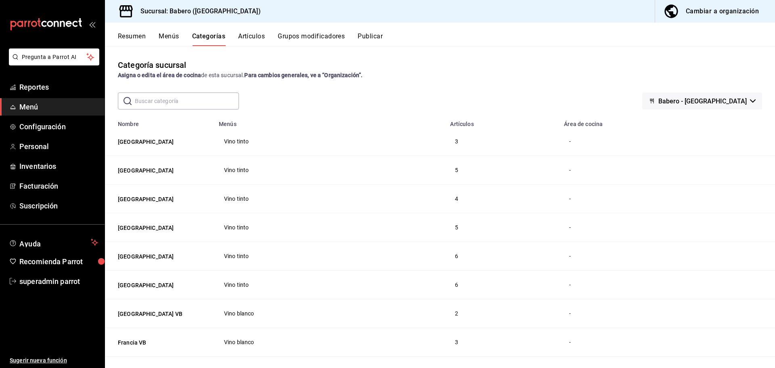
click at [169, 33] on button "Menús" at bounding box center [169, 39] width 20 height 14
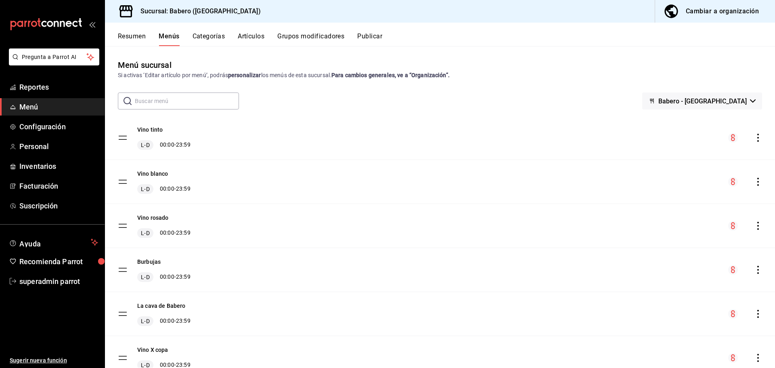
click at [251, 35] on button "Artículos" at bounding box center [251, 39] width 27 height 14
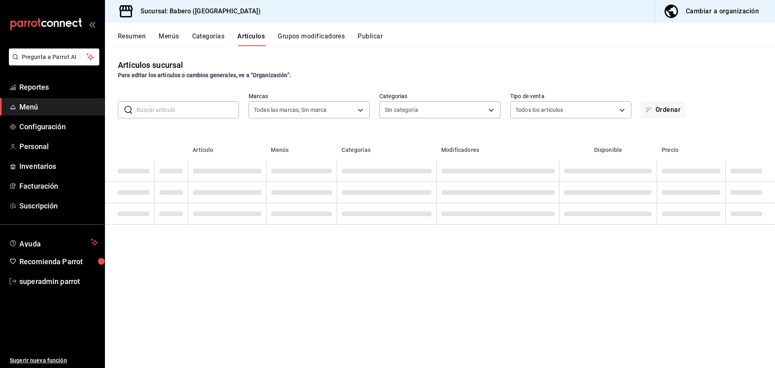
type input "3c8689db-ba21-444b-9092-0c985d975b3f"
type input "c9655547-f8c1-4abe-be00-6429155c79cc,b8dd24e1-7a27-4bb2-ad7a-272761d783f0,54229…"
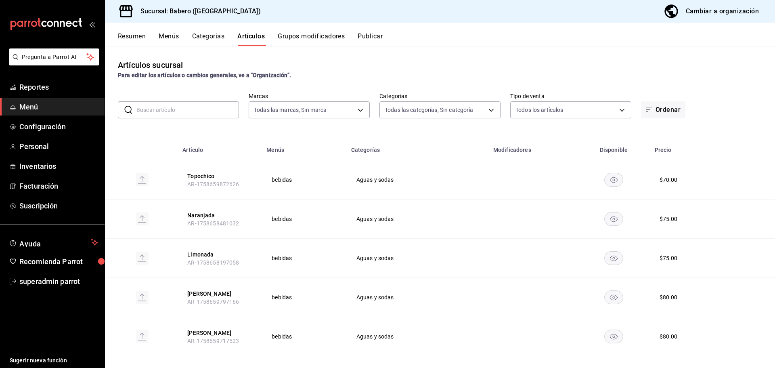
click at [211, 35] on button "Categorías" at bounding box center [208, 39] width 33 height 14
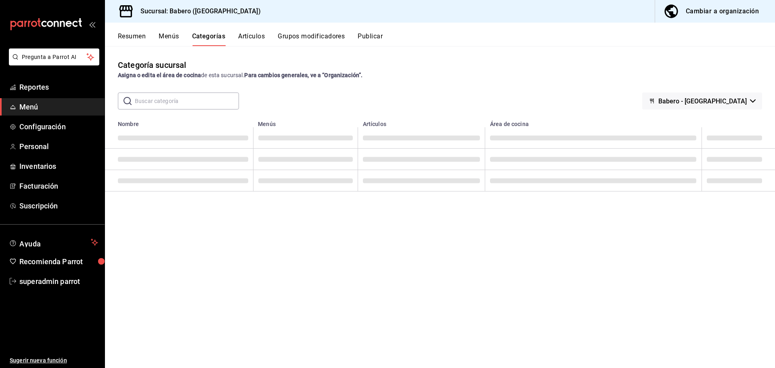
click at [173, 38] on button "Menús" at bounding box center [169, 39] width 20 height 14
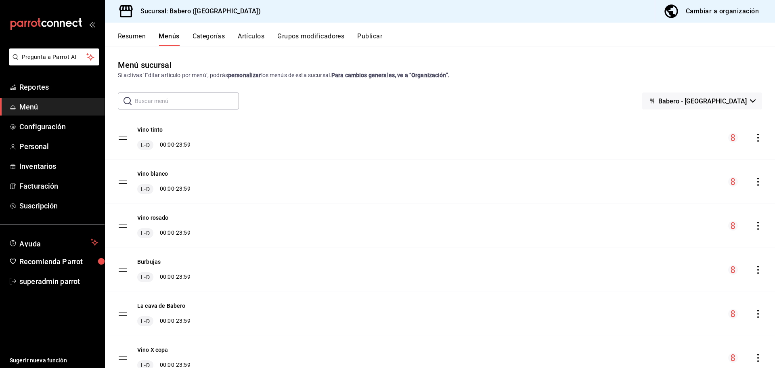
click at [222, 38] on button "Categorías" at bounding box center [208, 39] width 33 height 14
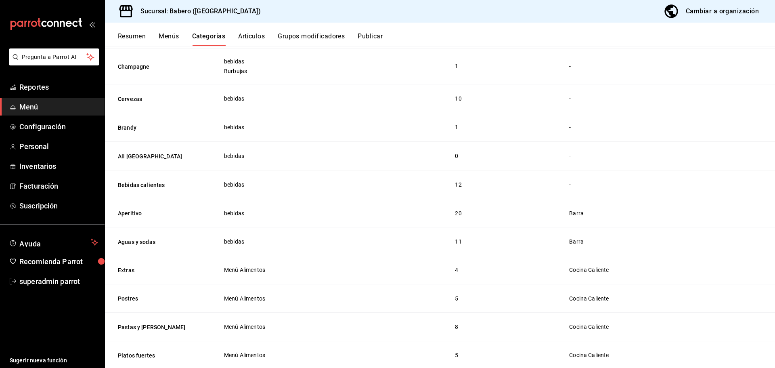
scroll to position [1041, 0]
